Goal: Use online tool/utility

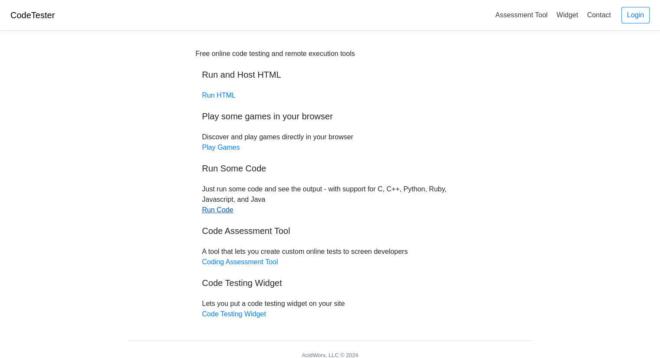
click at [213, 210] on link "Run Code" at bounding box center [217, 209] width 31 height 7
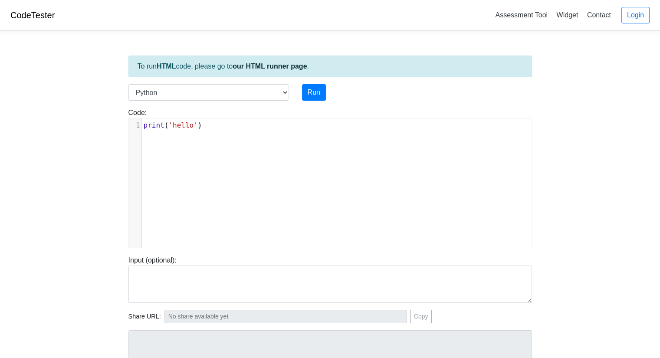
scroll to position [3, 0]
click at [221, 148] on div "xxxxxxxxxx 1 print ( 'hello' )" at bounding box center [337, 190] width 416 height 142
type textarea "print('hello')"
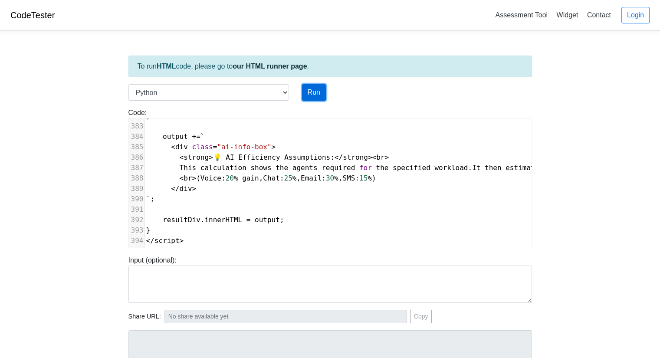
click at [320, 96] on button "Run" at bounding box center [314, 92] width 24 height 16
type input "[URL][DOMAIN_NAME]"
type textarea "Submission status: Runtime Error (NZEC) Stderr: File "script.py", line 1 <!-- ^…"
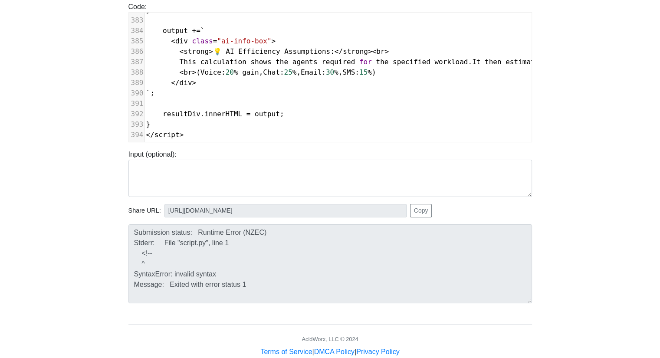
scroll to position [125, 0]
